Goal: Transaction & Acquisition: Purchase product/service

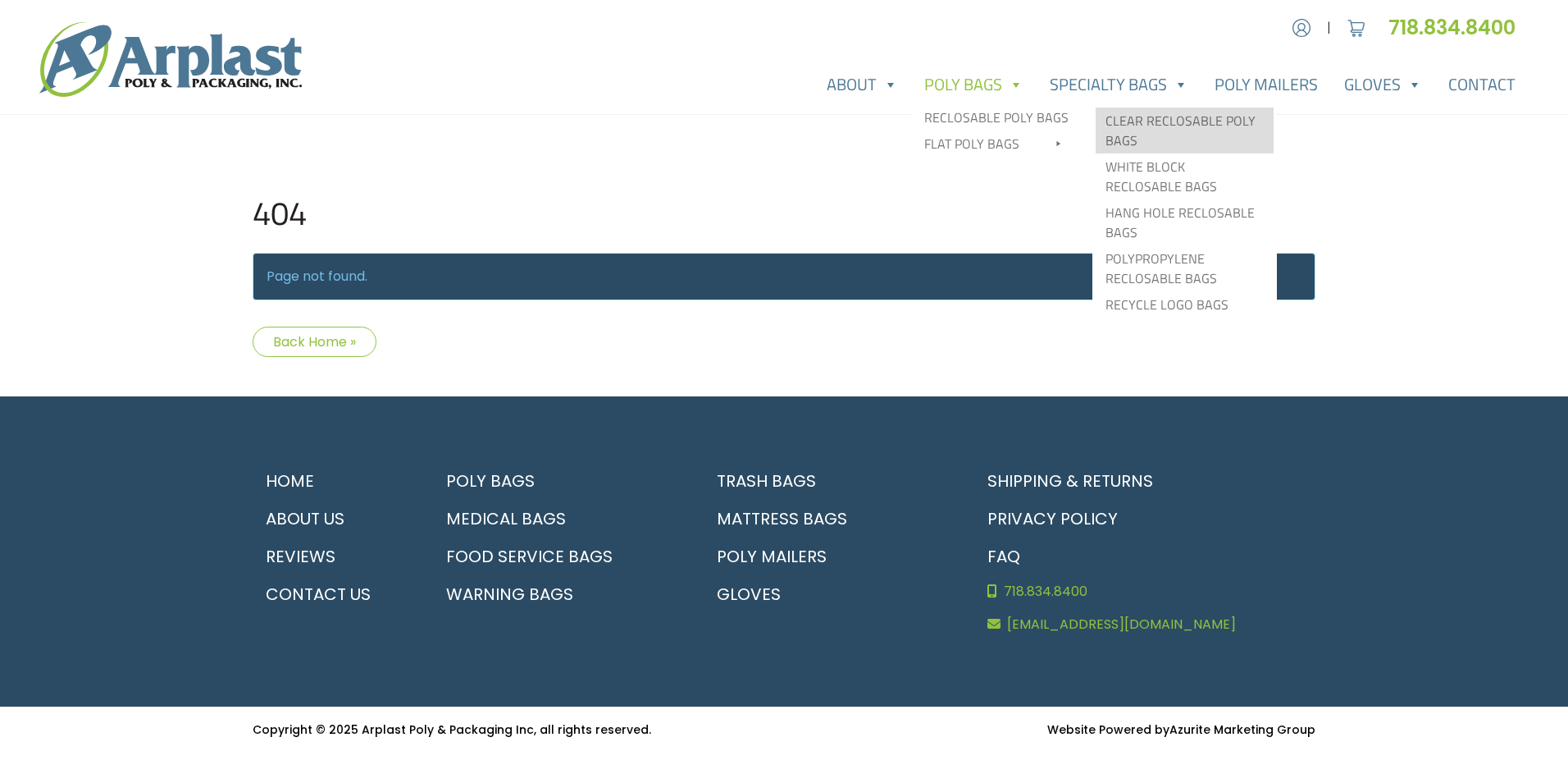
type input "MR"
click at [1121, 126] on link "Clear Reclosable Poly Bags" at bounding box center [1184, 130] width 178 height 46
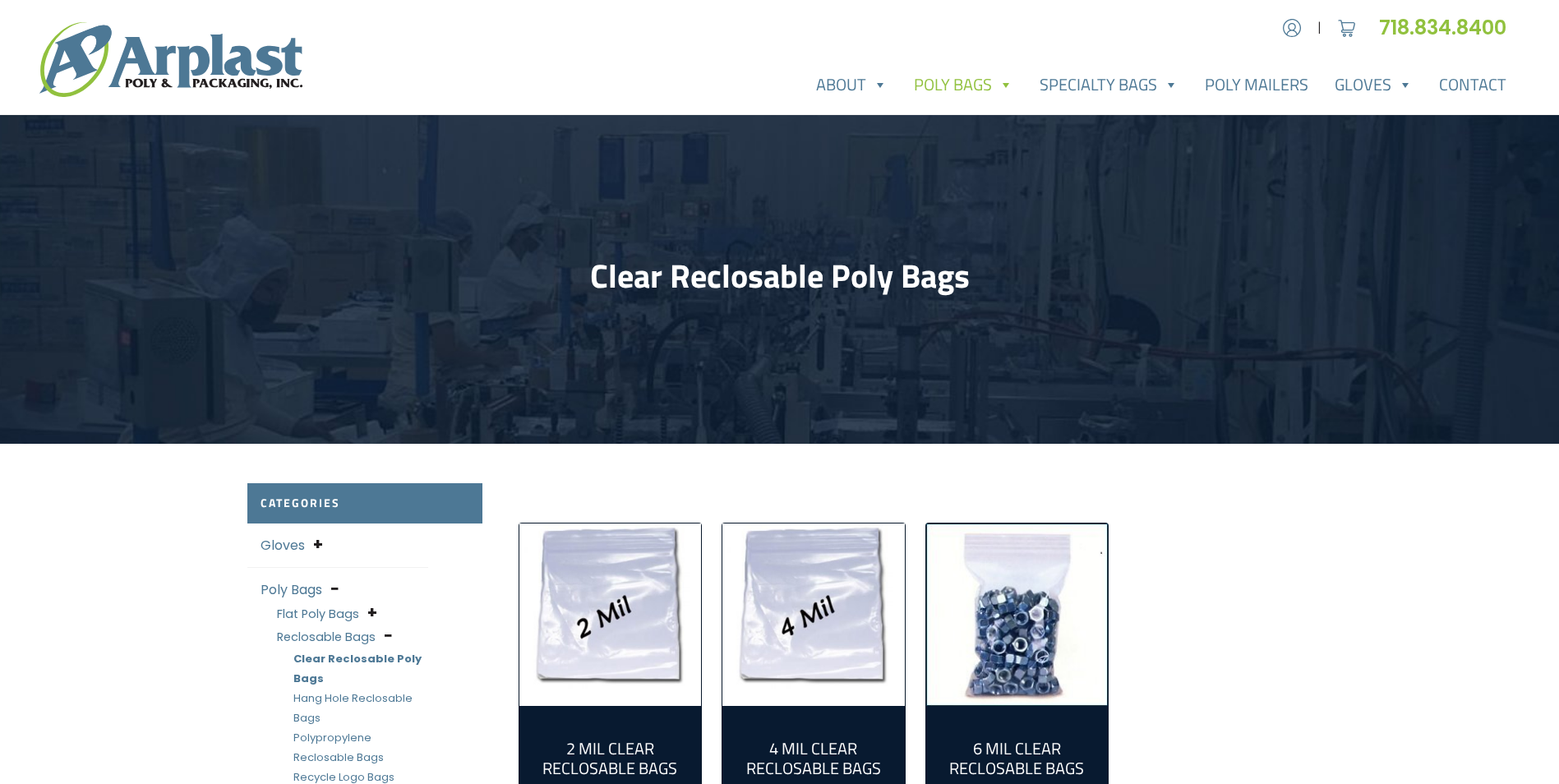
type input "MR"
click at [580, 665] on img "Visit product category 2 Mil Clear Reclosable Bags" at bounding box center [610, 614] width 182 height 182
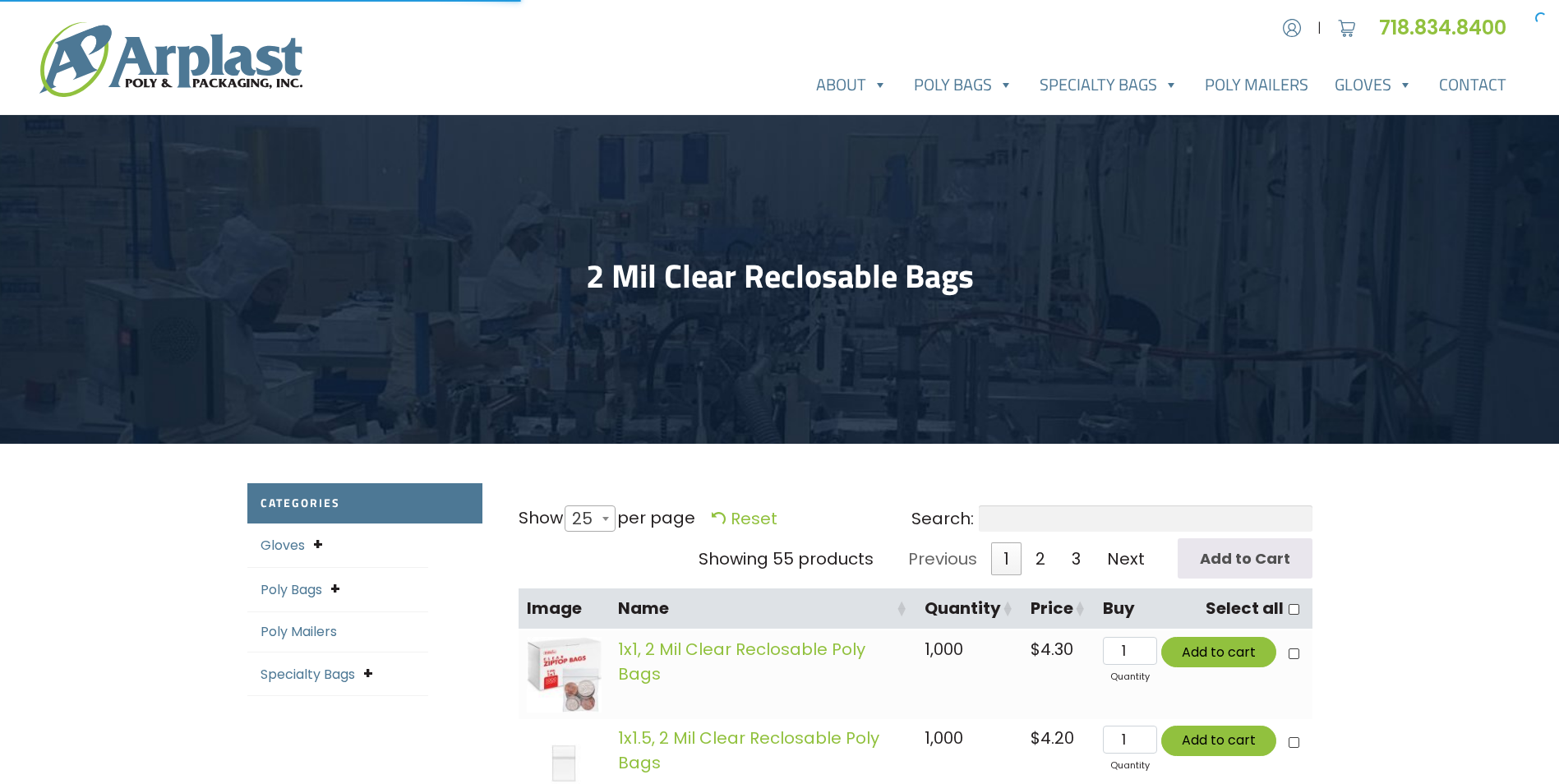
select select "25"
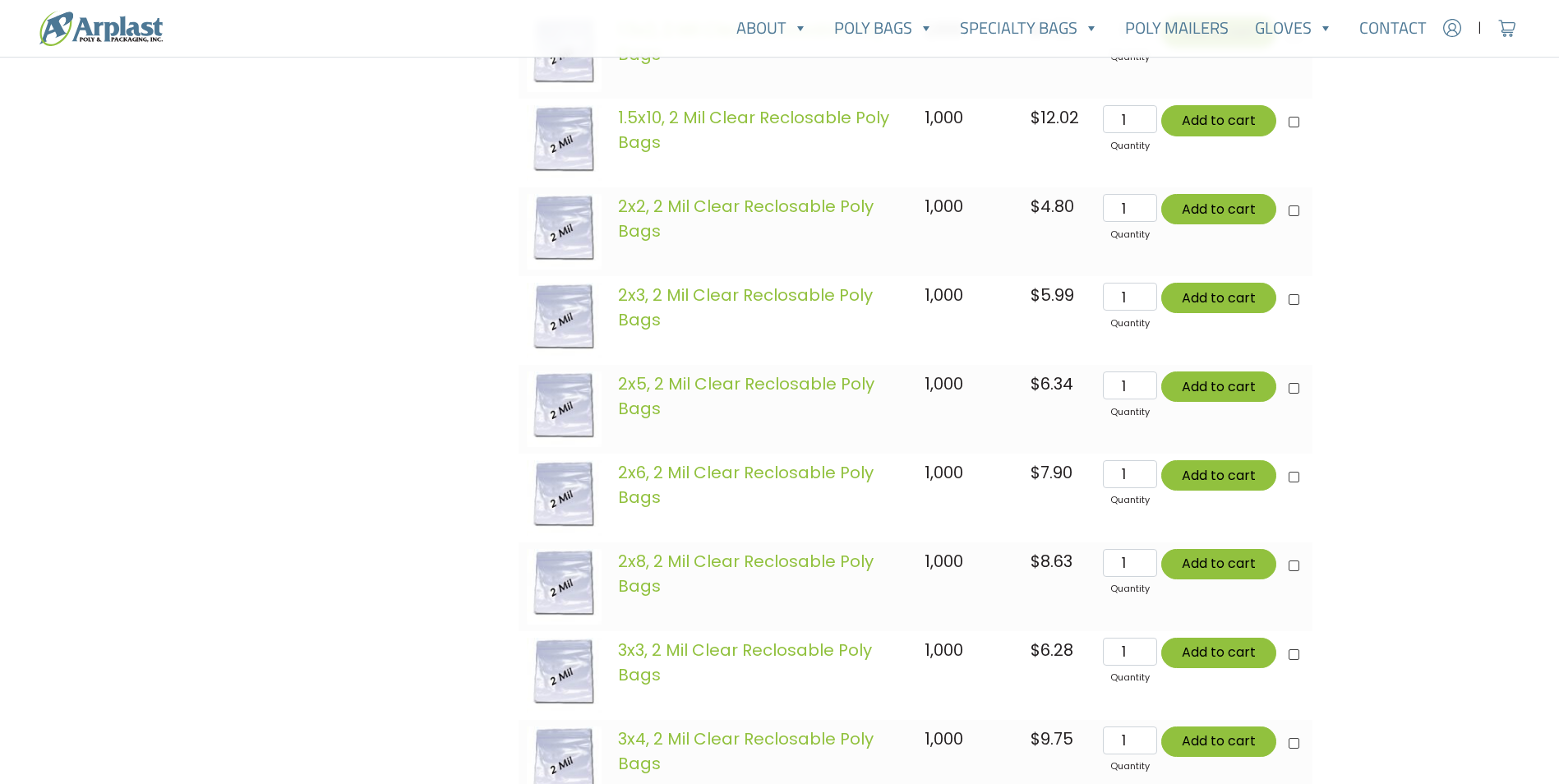
scroll to position [1150, 0]
